Goal: Task Accomplishment & Management: Complete application form

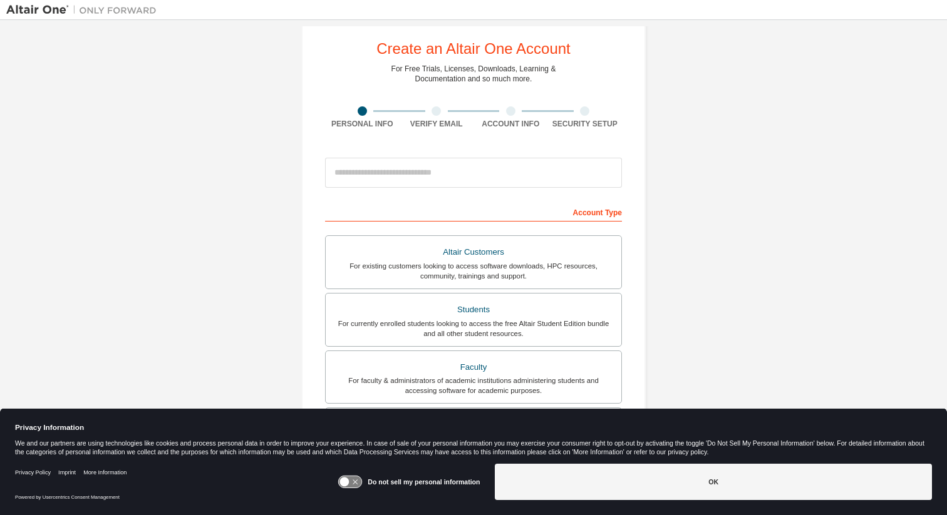
scroll to position [28, 0]
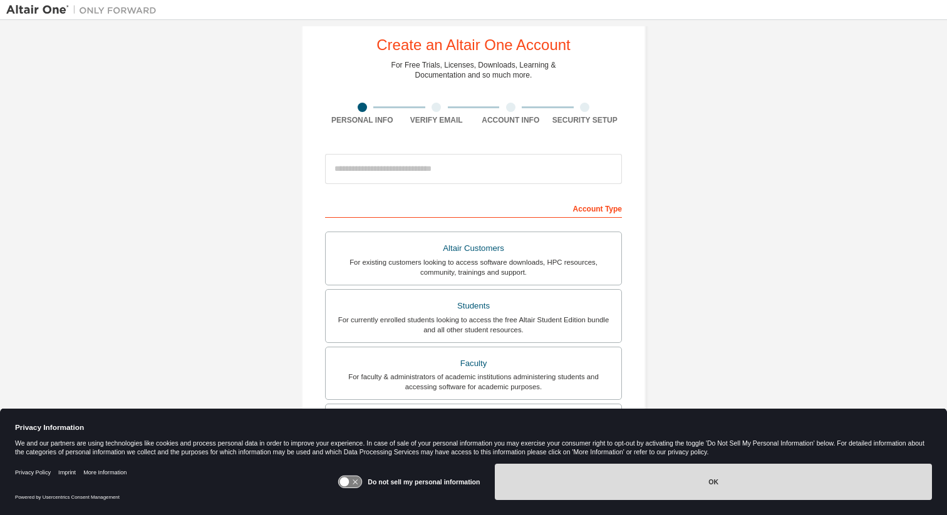
click at [765, 493] on button "OK" at bounding box center [713, 482] width 437 height 36
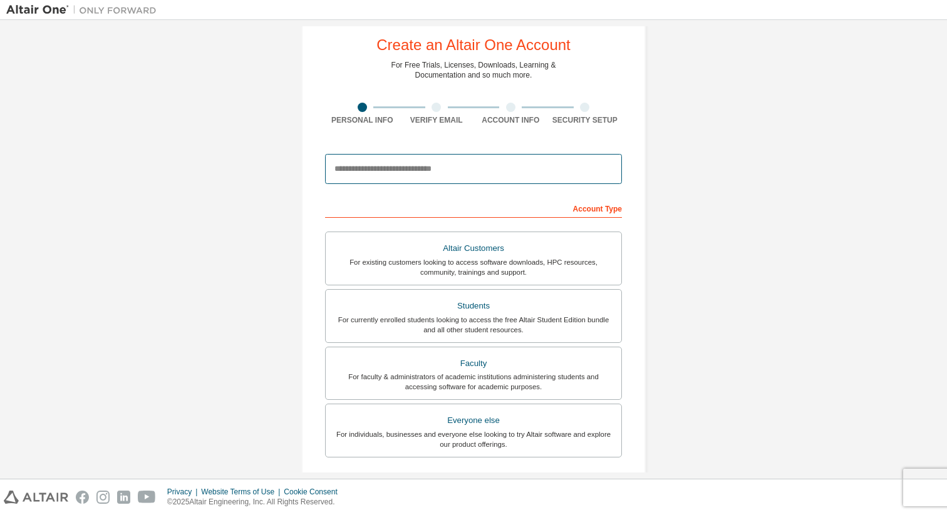
click at [515, 167] on input "email" at bounding box center [473, 169] width 297 height 30
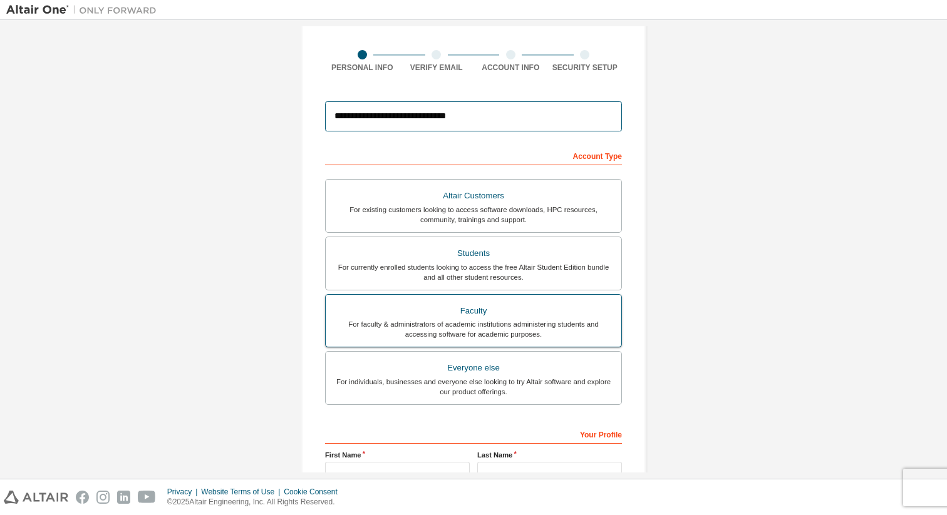
scroll to position [103, 0]
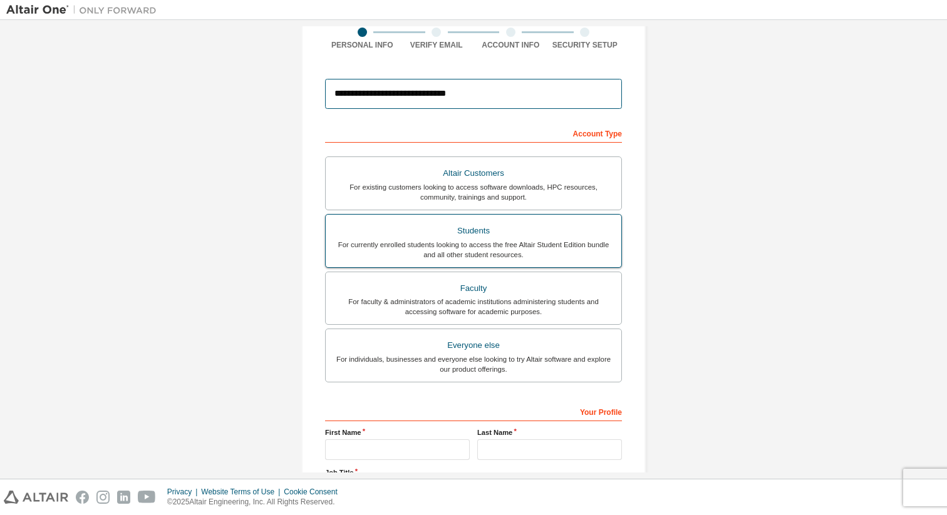
type input "**********"
click at [468, 245] on div "For currently enrolled students looking to access the free Altair Student Editi…" at bounding box center [473, 250] width 281 height 20
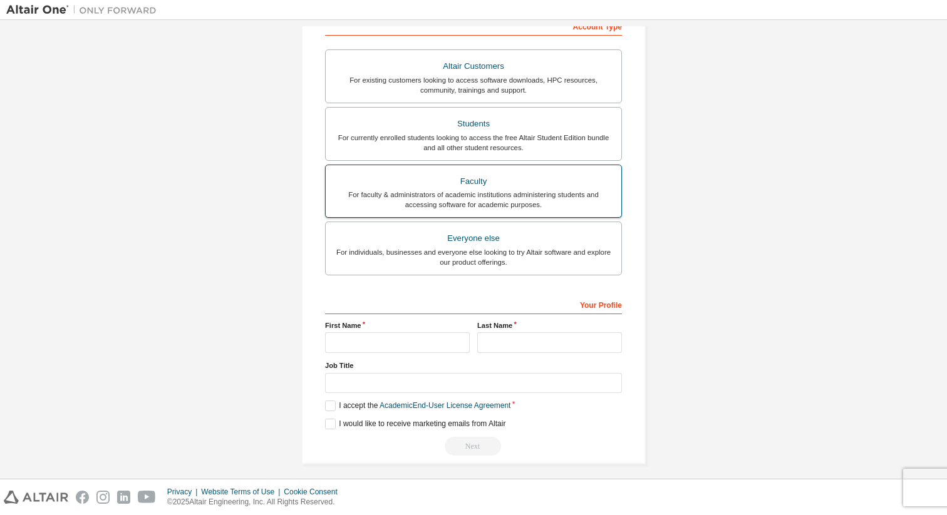
scroll to position [217, 0]
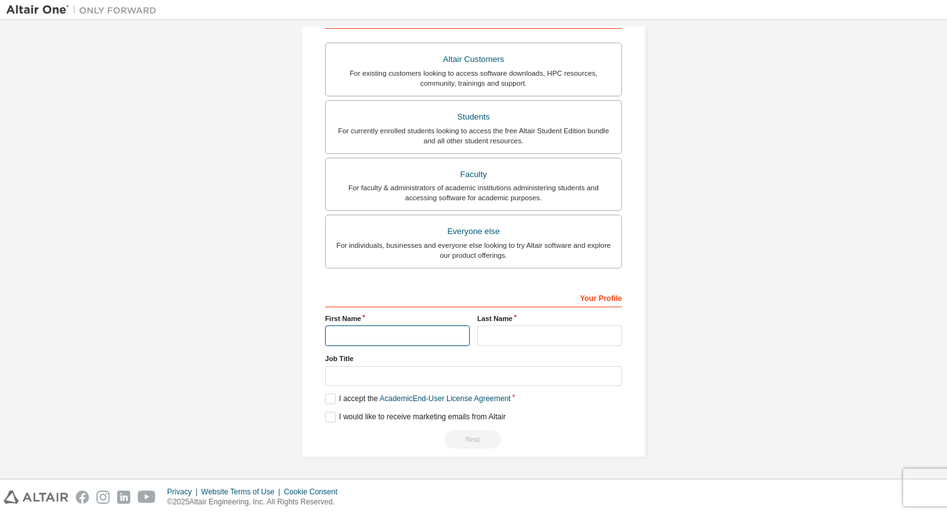
click at [377, 340] on input "text" at bounding box center [397, 336] width 145 height 21
type input "******"
click at [497, 340] on input "text" at bounding box center [549, 336] width 145 height 21
type input "*******"
click at [329, 396] on label "I accept the Academic End-User License Agreement" at bounding box center [417, 399] width 185 height 11
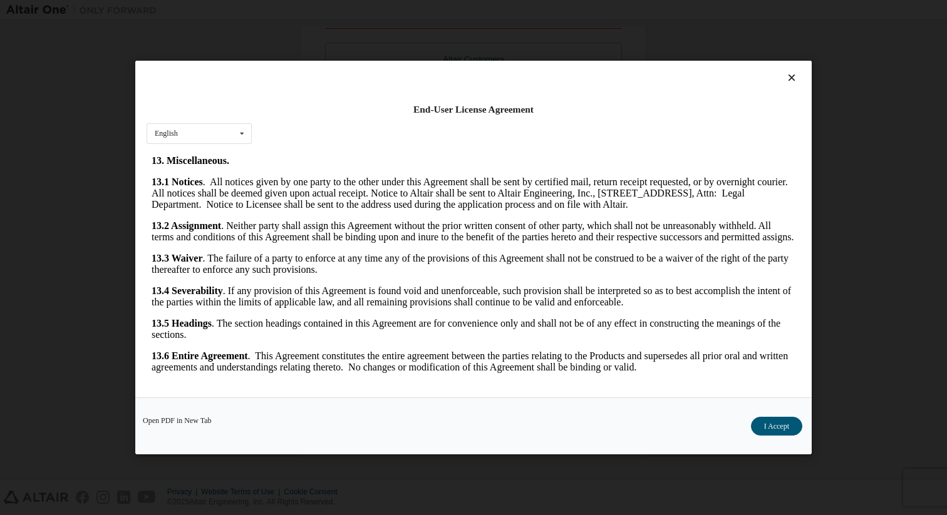
scroll to position [2041, 0]
click at [779, 428] on button "I Accept" at bounding box center [776, 426] width 51 height 19
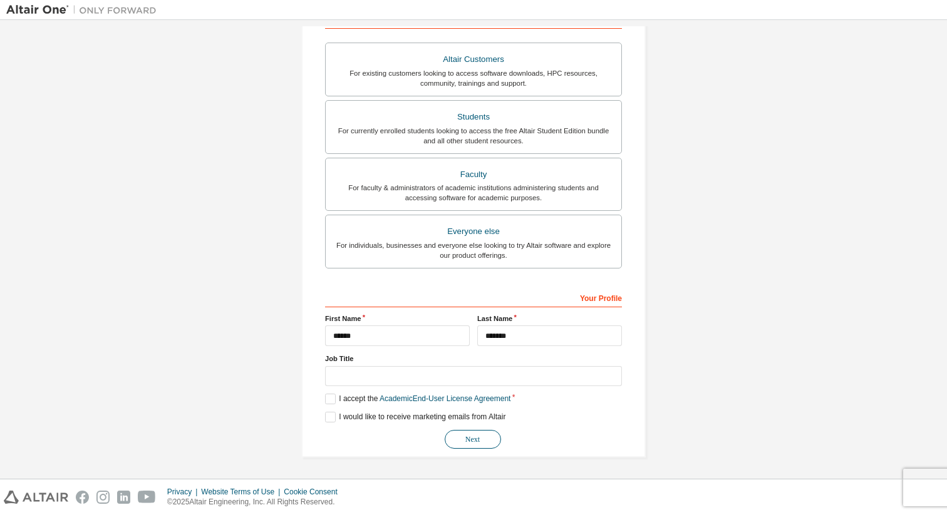
click at [470, 439] on button "Next" at bounding box center [473, 439] width 56 height 19
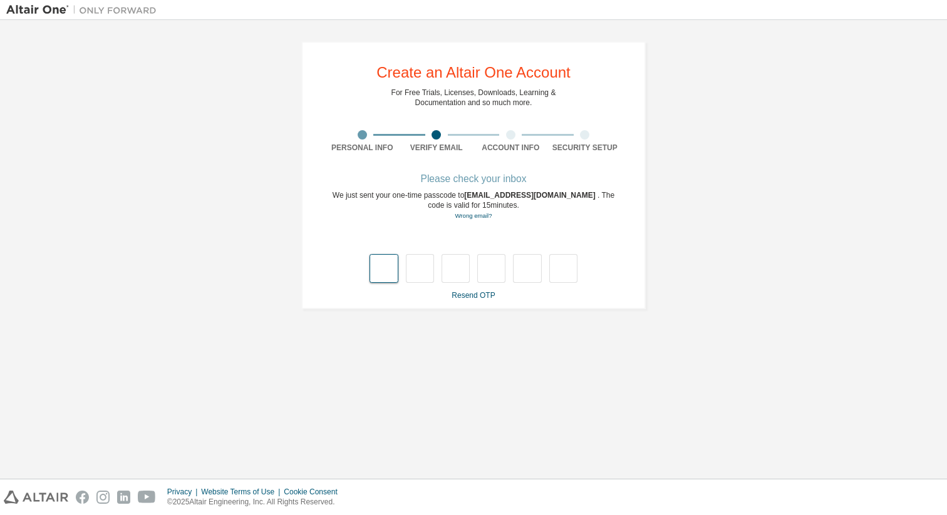
type input "*"
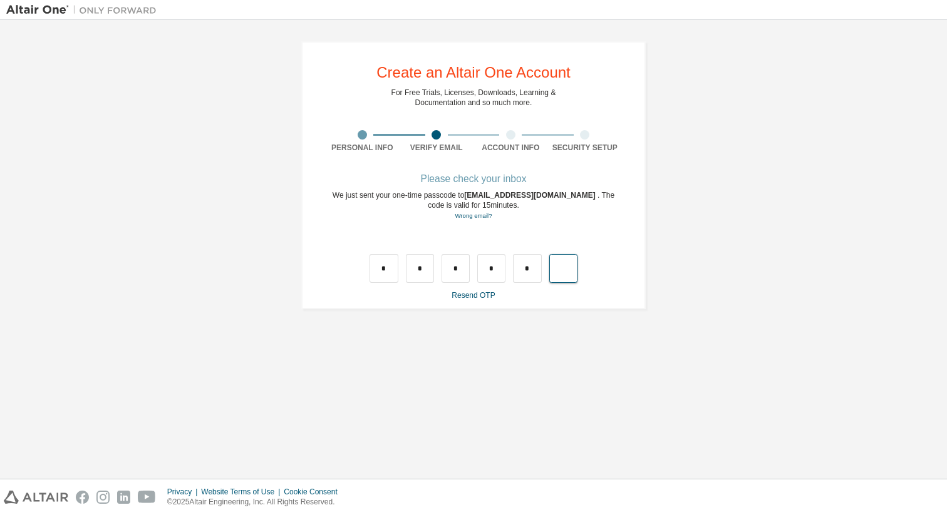
type input "*"
